Goal: Information Seeking & Learning: Learn about a topic

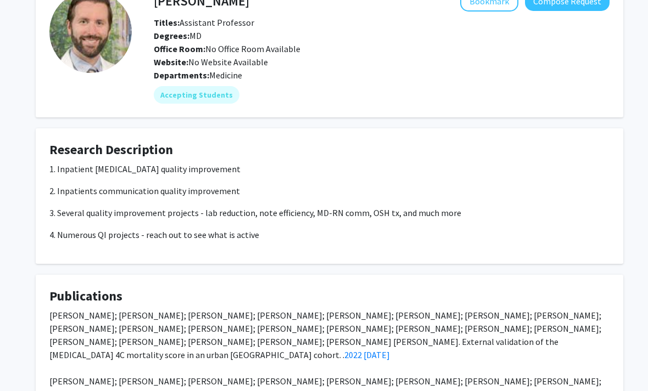
scroll to position [70, 0]
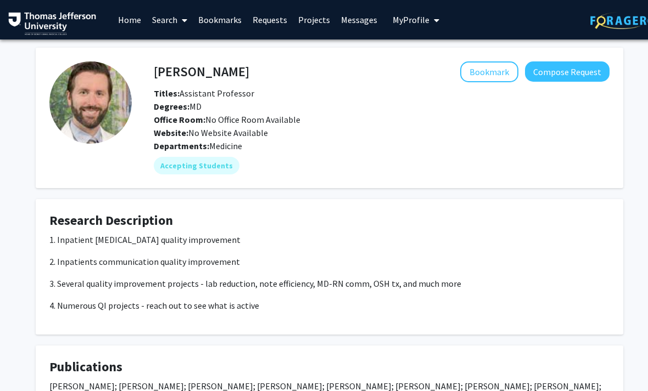
click at [172, 21] on link "Search" at bounding box center [170, 20] width 46 height 38
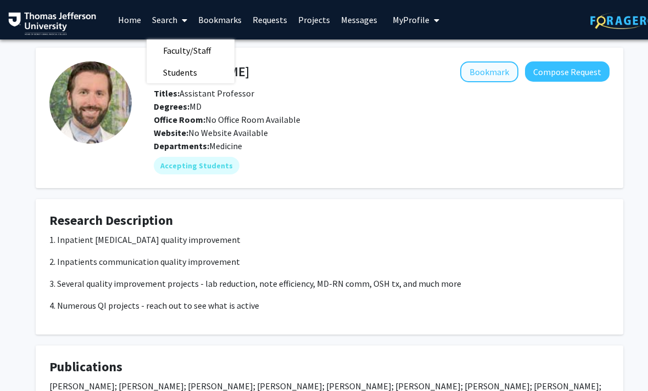
click at [472, 80] on button "Bookmark" at bounding box center [489, 71] width 58 height 21
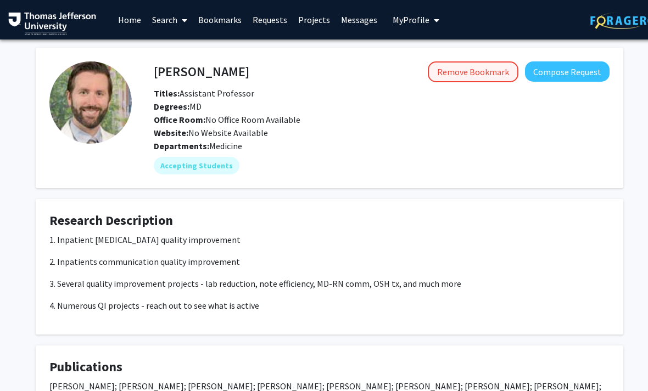
click at [472, 79] on button "Remove Bookmark" at bounding box center [473, 71] width 91 height 21
click at [472, 80] on button "Bookmark" at bounding box center [489, 71] width 58 height 21
click at [169, 23] on link "Search" at bounding box center [170, 20] width 46 height 38
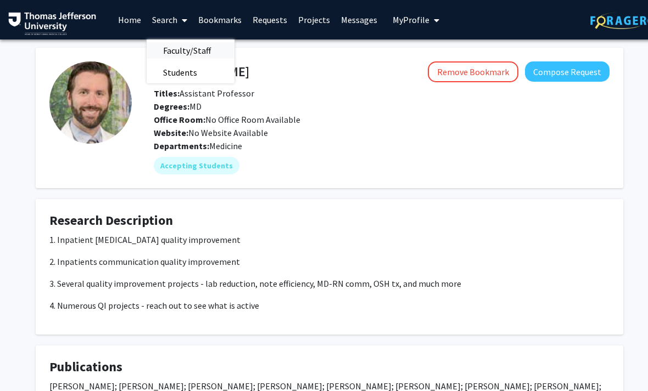
click at [205, 53] on span "Faculty/Staff" at bounding box center [187, 51] width 81 height 22
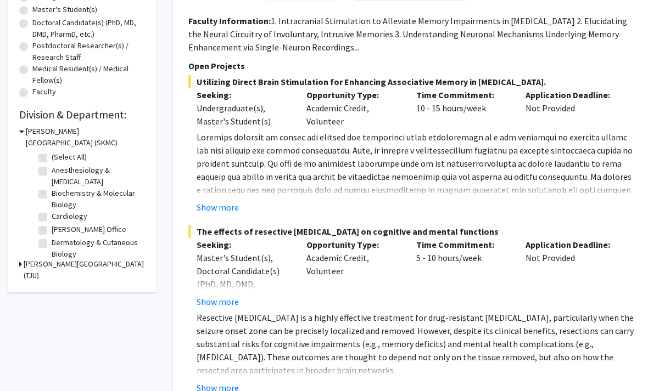
scroll to position [244, 0]
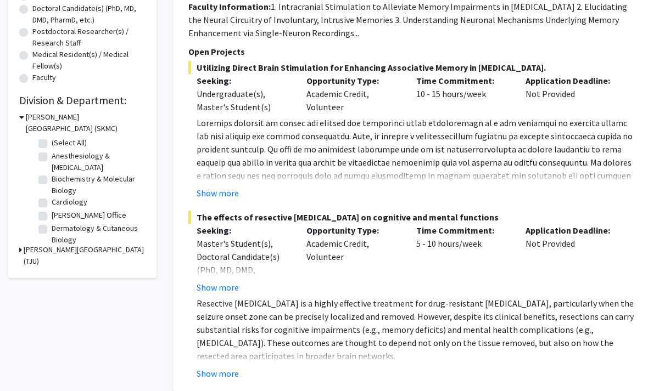
click at [114, 249] on h3 "[PERSON_NAME][GEOGRAPHIC_DATA] (TJU)" at bounding box center [85, 255] width 122 height 23
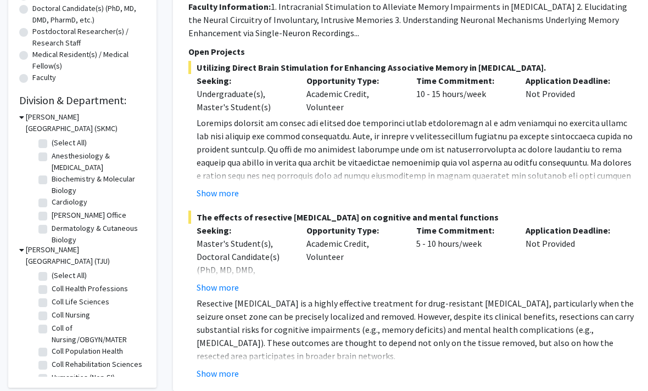
click at [120, 250] on h3 "[PERSON_NAME][GEOGRAPHIC_DATA] (TJU)" at bounding box center [86, 255] width 120 height 23
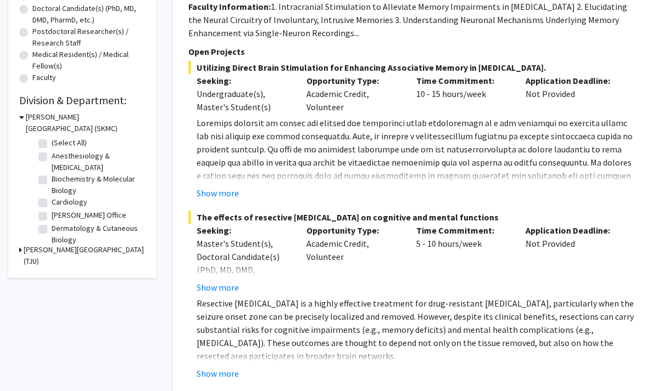
scroll to position [0, 0]
click at [95, 157] on label "Anesthesiology & [MEDICAL_DATA]" at bounding box center [97, 161] width 91 height 23
click at [59, 157] on input "Anesthesiology & [MEDICAL_DATA]" at bounding box center [55, 153] width 7 height 7
checkbox input "true"
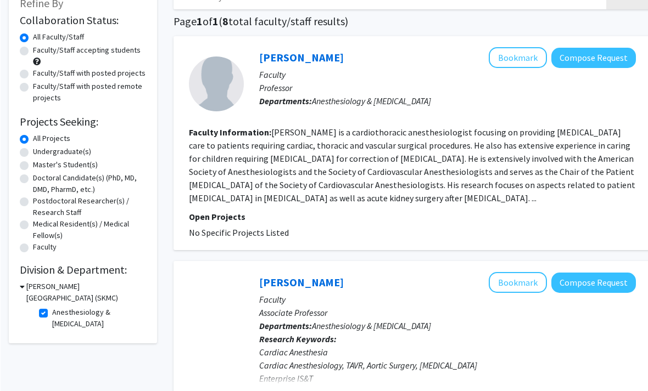
scroll to position [75, 0]
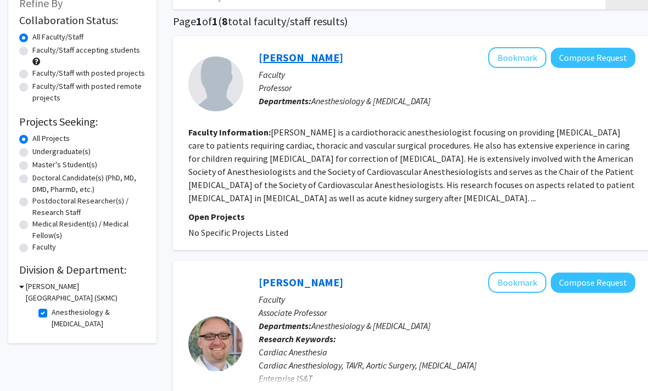
click at [312, 61] on link "[PERSON_NAME]" at bounding box center [301, 58] width 85 height 14
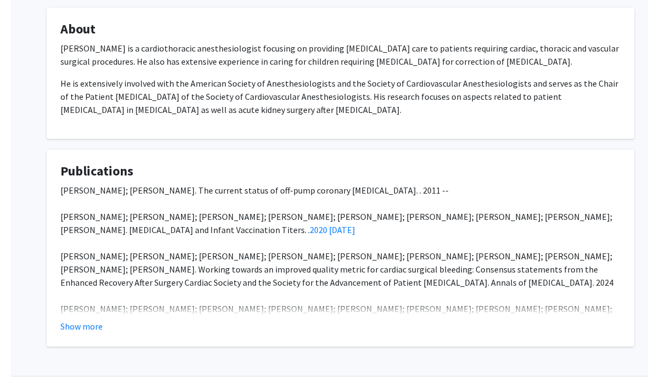
scroll to position [174, 0]
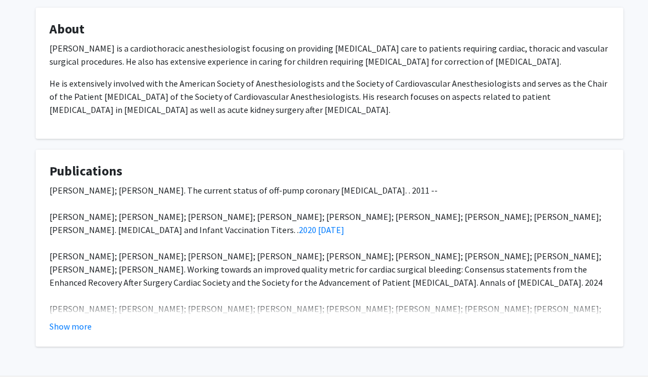
click at [77, 333] on button "Show more" at bounding box center [70, 326] width 42 height 13
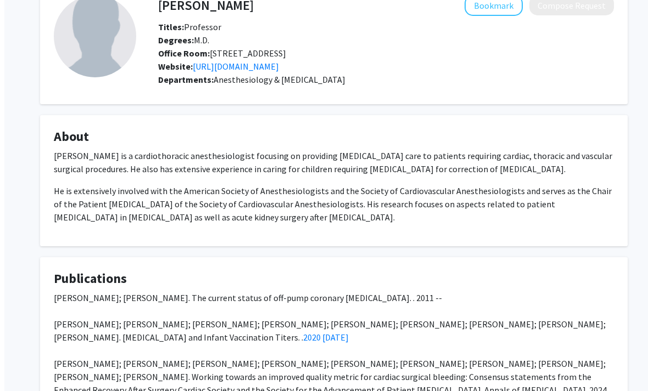
scroll to position [0, 0]
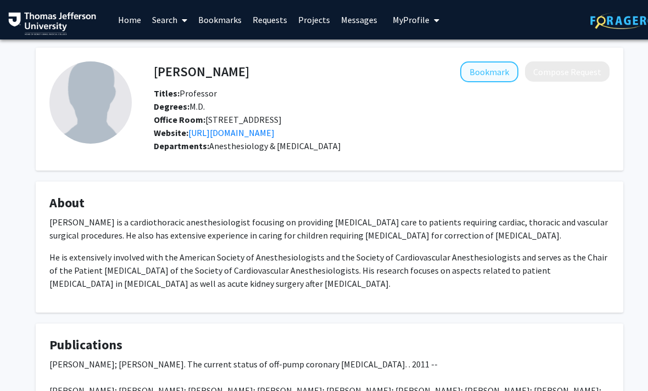
click at [472, 66] on button "Bookmark" at bounding box center [489, 71] width 58 height 21
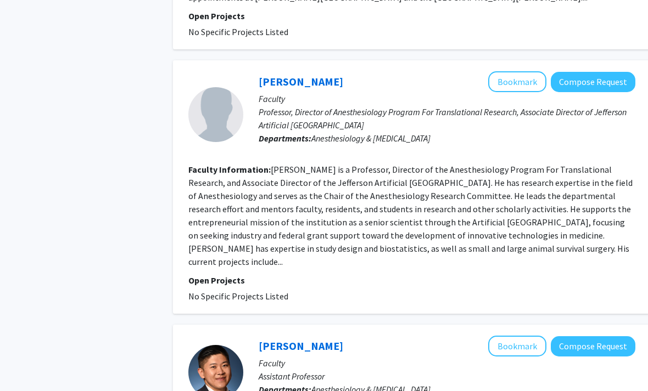
scroll to position [545, 0]
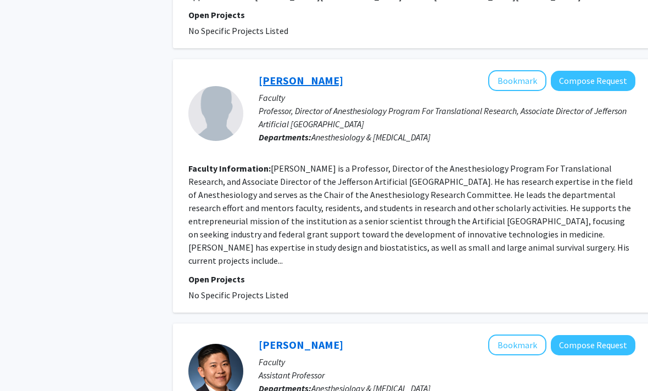
click at [301, 88] on link "[PERSON_NAME]" at bounding box center [301, 81] width 85 height 14
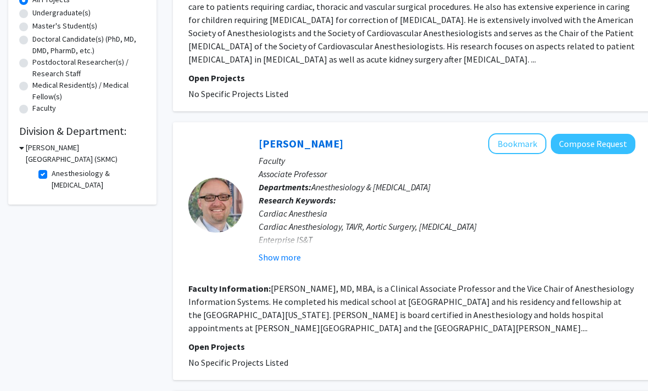
scroll to position [211, 0]
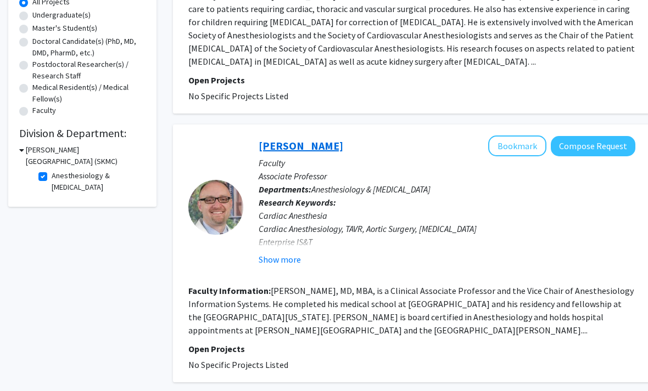
click at [305, 139] on link "[PERSON_NAME]" at bounding box center [301, 146] width 85 height 14
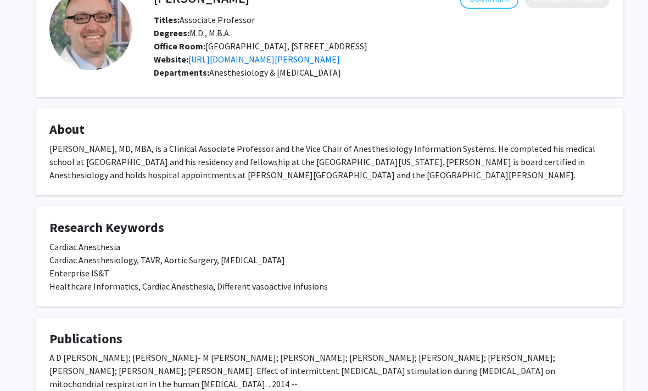
scroll to position [68, 0]
